Goal: Communication & Community: Answer question/provide support

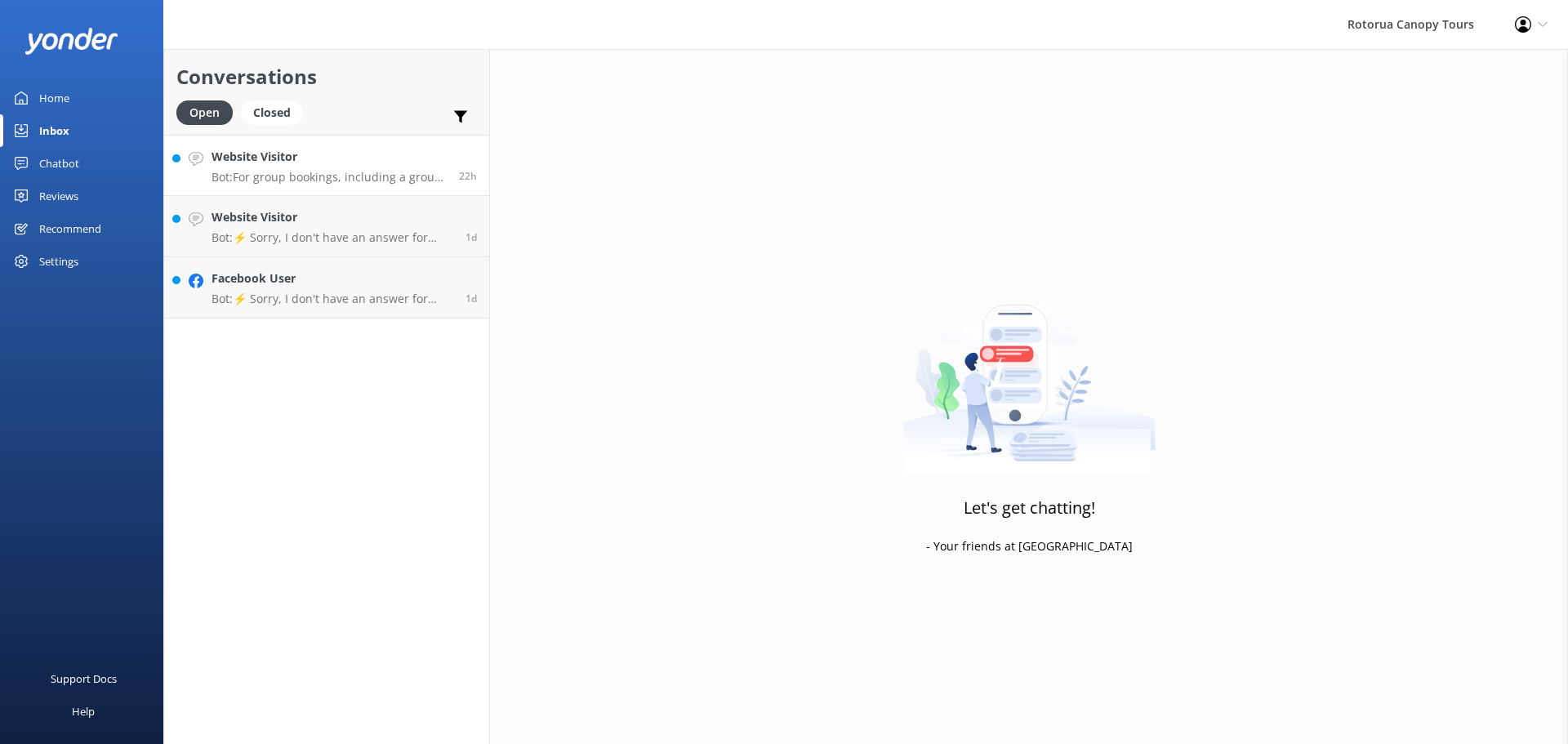
drag, startPoint x: 0, startPoint y: 0, endPoint x: 346, endPoint y: 169, distance: 385.1
click at [346, 169] on div "Website Visitor Bot: For group bookings, including a group of 16 adults, Canopy…" at bounding box center [329, 165] width 235 height 35
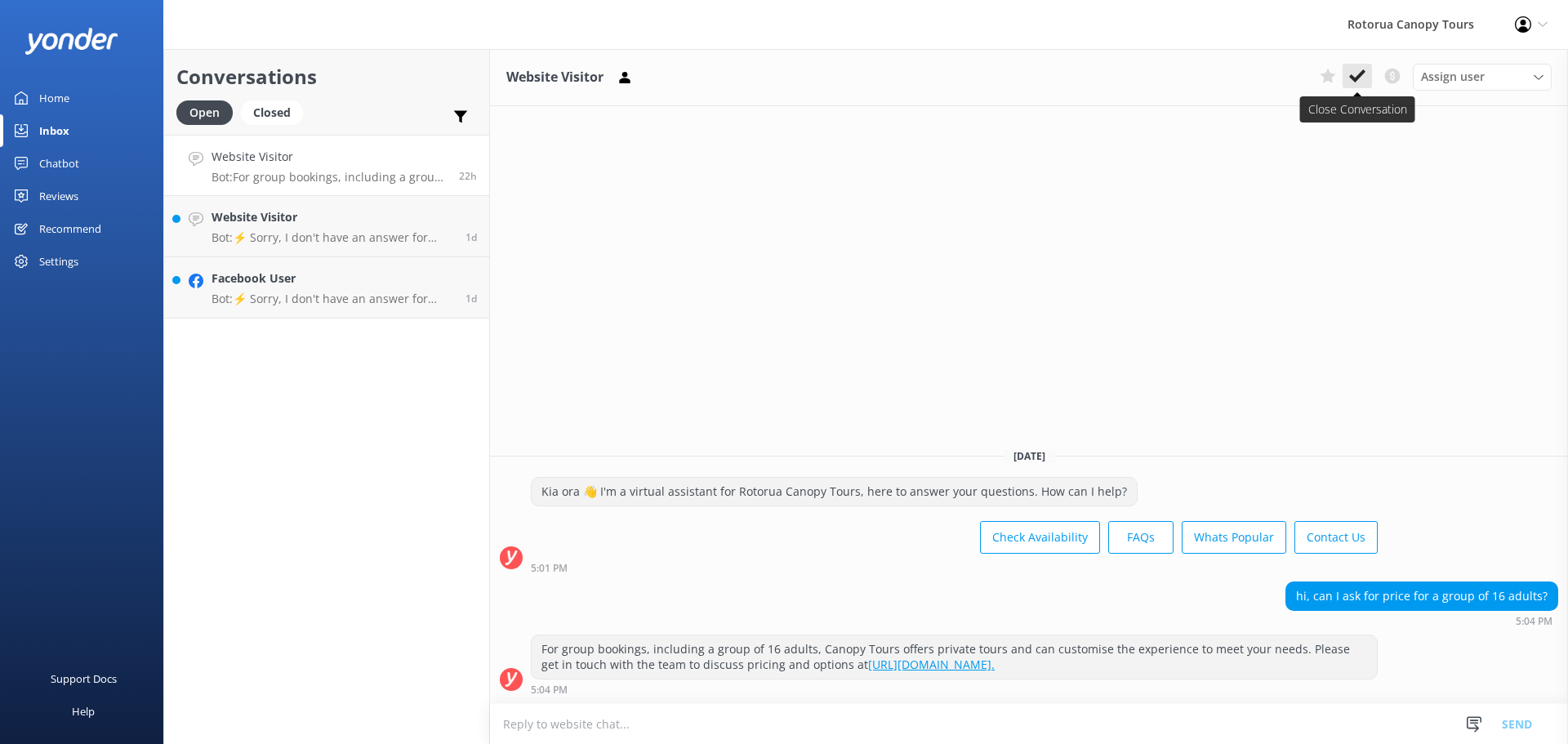
click at [1366, 81] on button at bounding box center [1357, 76] width 30 height 25
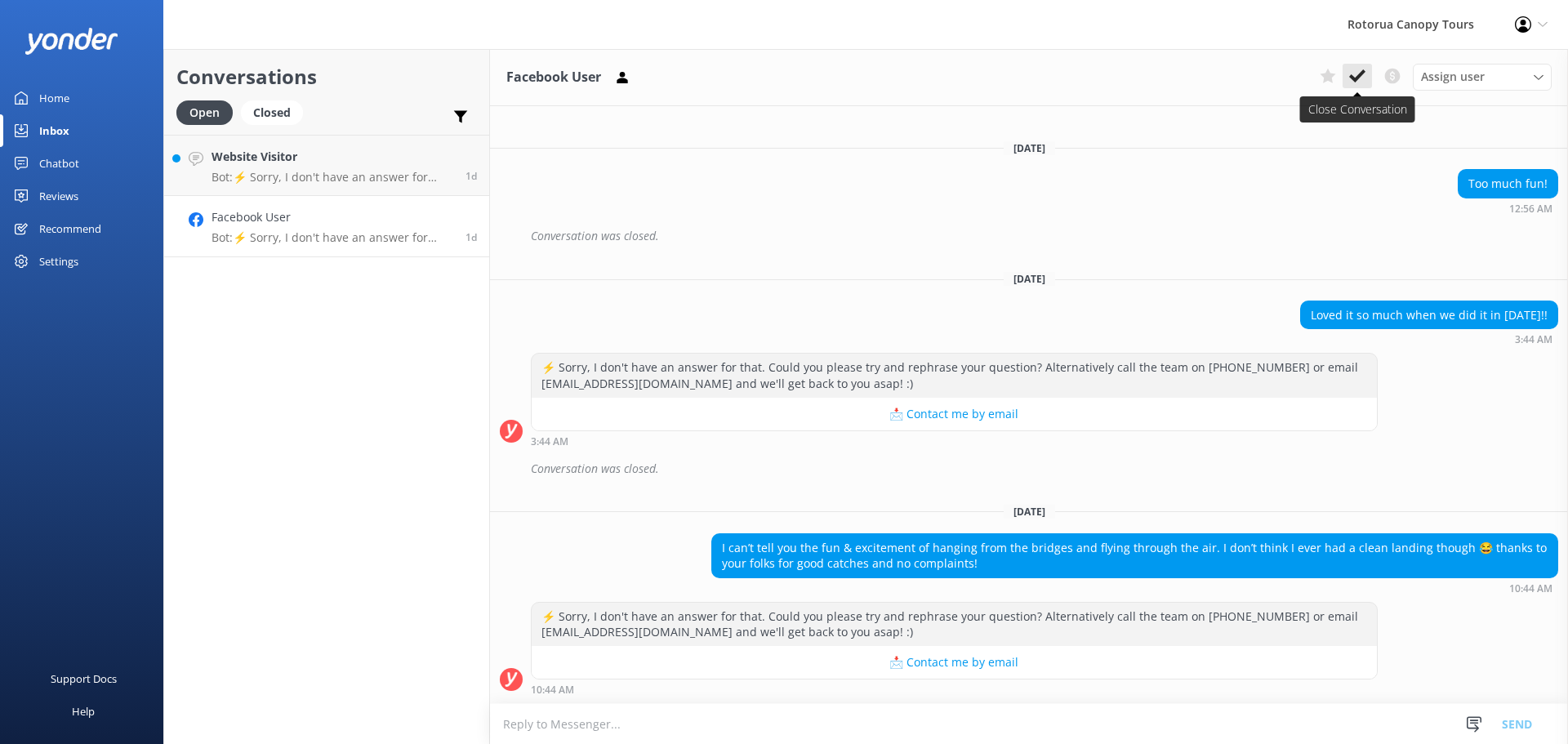
click at [1361, 77] on icon at bounding box center [1357, 75] width 16 height 16
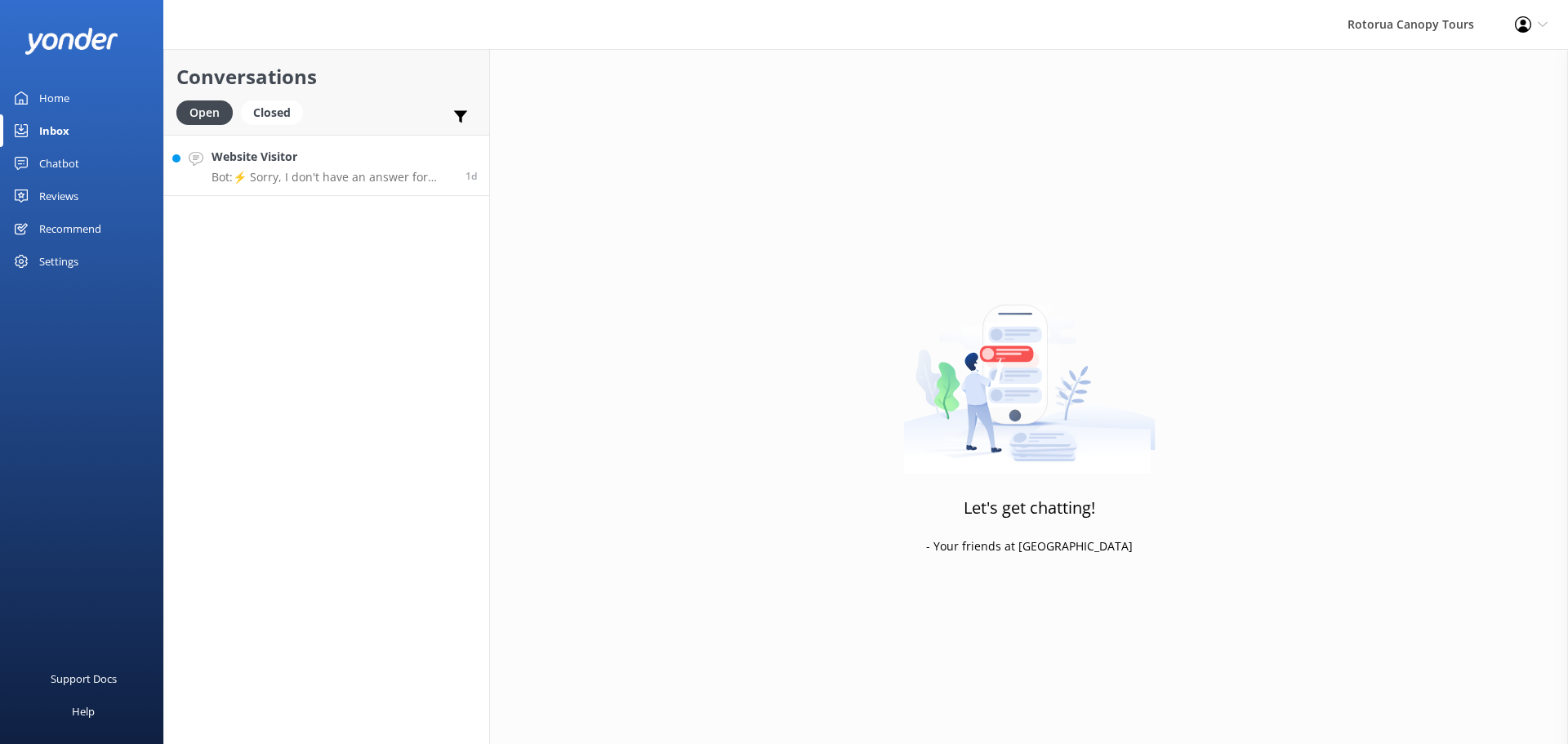
click at [335, 149] on h4 "Website Visitor" at bounding box center [333, 156] width 242 height 18
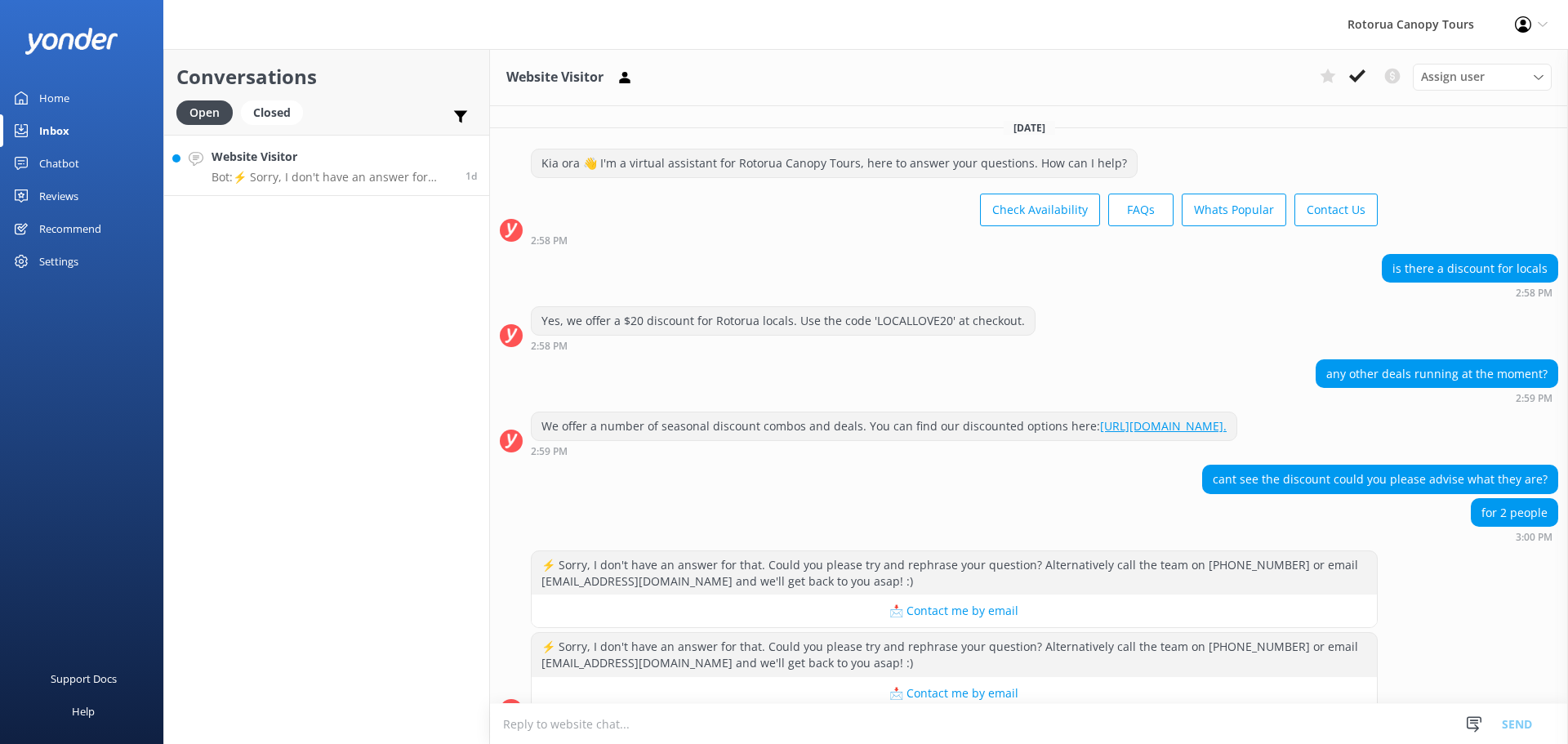
scroll to position [31, 0]
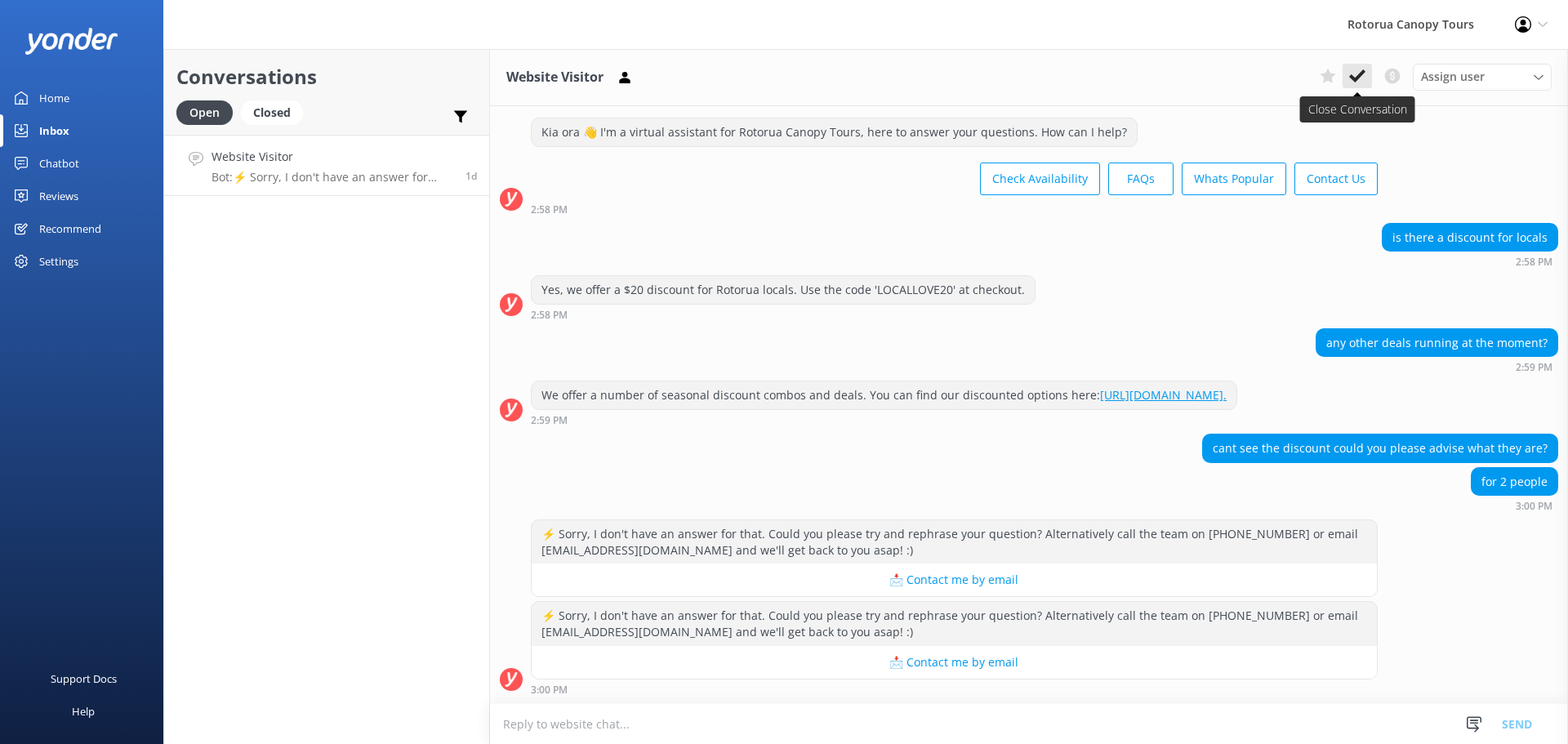
click at [1358, 70] on icon at bounding box center [1357, 75] width 16 height 16
